Goal: Information Seeking & Learning: Learn about a topic

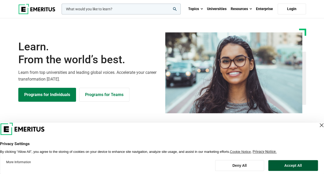
click at [283, 164] on button "Accept All" at bounding box center [293, 165] width 50 height 11
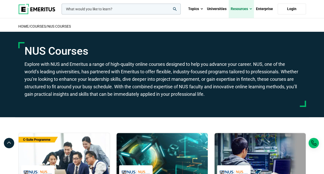
click at [242, 9] on link "Resources" at bounding box center [241, 9] width 25 height 18
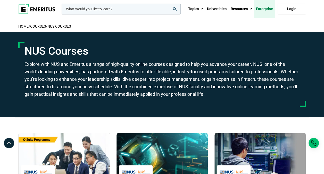
click at [257, 9] on link "Enterprise" at bounding box center [264, 9] width 21 height 18
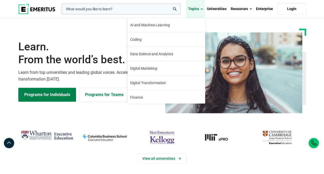
click at [197, 11] on link "Topics" at bounding box center [195, 9] width 19 height 18
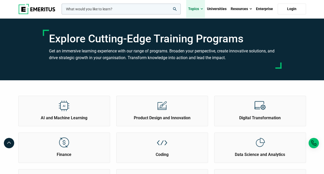
click at [197, 11] on link "Topics" at bounding box center [195, 9] width 19 height 18
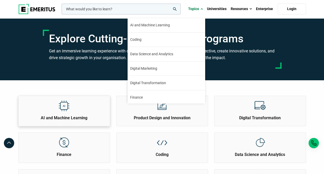
click at [67, 110] on img at bounding box center [64, 106] width 12 height 12
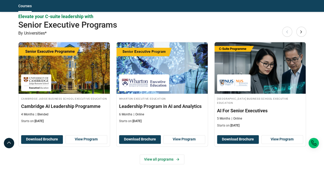
scroll to position [251, 0]
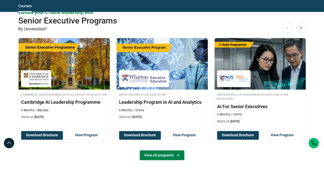
click at [170, 154] on link "View all programs" at bounding box center [162, 155] width 45 height 10
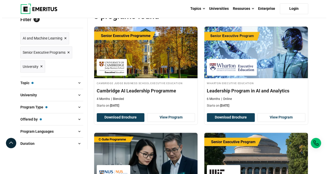
scroll to position [74, 0]
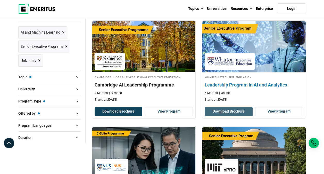
click at [239, 109] on button "Download Brochure" at bounding box center [229, 111] width 48 height 9
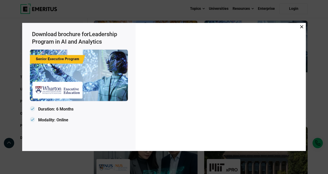
click at [303, 65] on div at bounding box center [221, 87] width 170 height 128
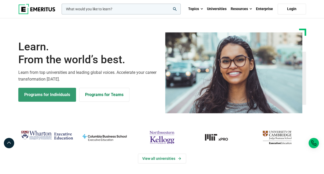
click at [54, 97] on link "Programs for Individuals" at bounding box center [47, 95] width 58 height 14
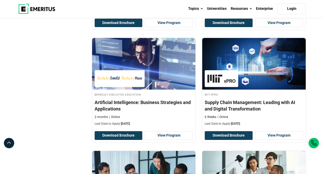
scroll to position [946, 0]
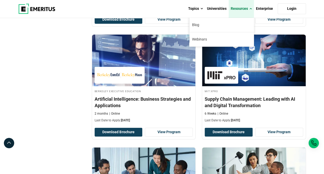
click at [244, 9] on link "Resources" at bounding box center [241, 9] width 25 height 18
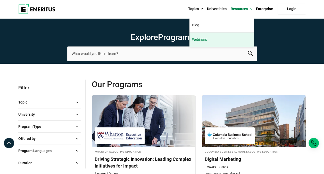
click at [206, 39] on link "Webinars" at bounding box center [221, 39] width 64 height 14
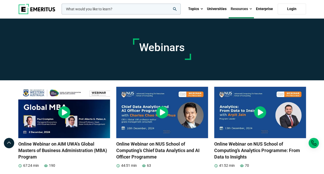
drag, startPoint x: 325, startPoint y: 22, endPoint x: 327, endPoint y: 23, distance: 2.7
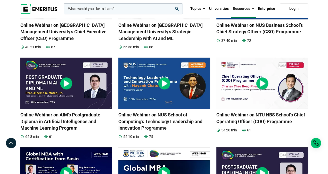
scroll to position [225, 0]
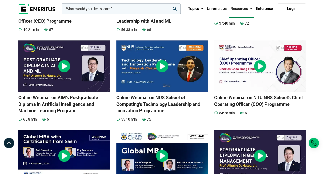
click at [97, 11] on input "woocommerce-product-search-field-0" at bounding box center [121, 8] width 119 height 11
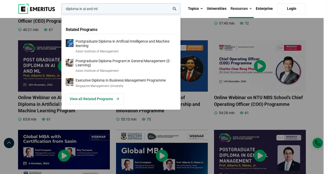
type input "diploma in ai and ml"
click at [60, 10] on button "search" at bounding box center [60, 10] width 0 height 0
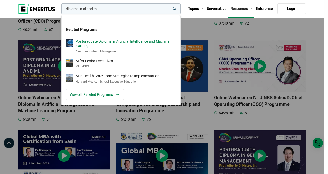
click at [96, 41] on p "Postgraduate Diploma in Artificial Intelligence and Machine learning" at bounding box center [125, 43] width 100 height 9
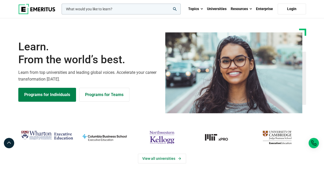
click at [91, 9] on input "woocommerce-product-search-field-0" at bounding box center [121, 9] width 119 height 11
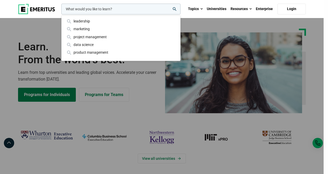
click at [114, 6] on input "woocommerce-product-search-field-0" at bounding box center [120, 9] width 119 height 11
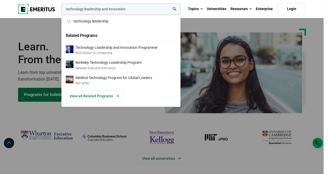
type input "technology leadership and innovation"
click at [60, 10] on button "search" at bounding box center [60, 10] width 0 height 0
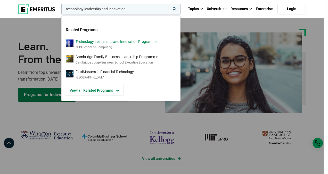
click at [132, 43] on p "Technology Leadership and Innovation Programme" at bounding box center [116, 41] width 82 height 4
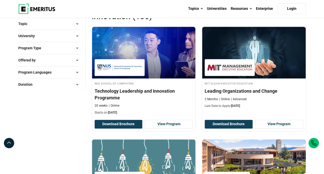
scroll to position [83, 0]
